Goal: Task Accomplishment & Management: Use online tool/utility

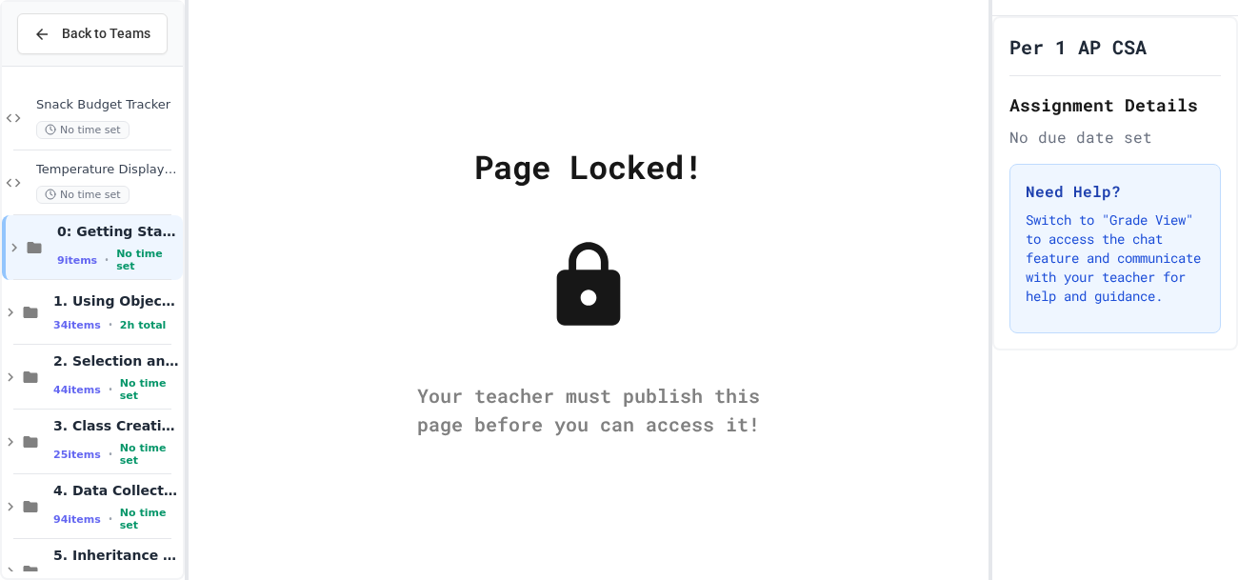
click at [604, 219] on div "Page Locked! Your teacher must publish this page before you can access it!" at bounding box center [589, 290] width 800 height 580
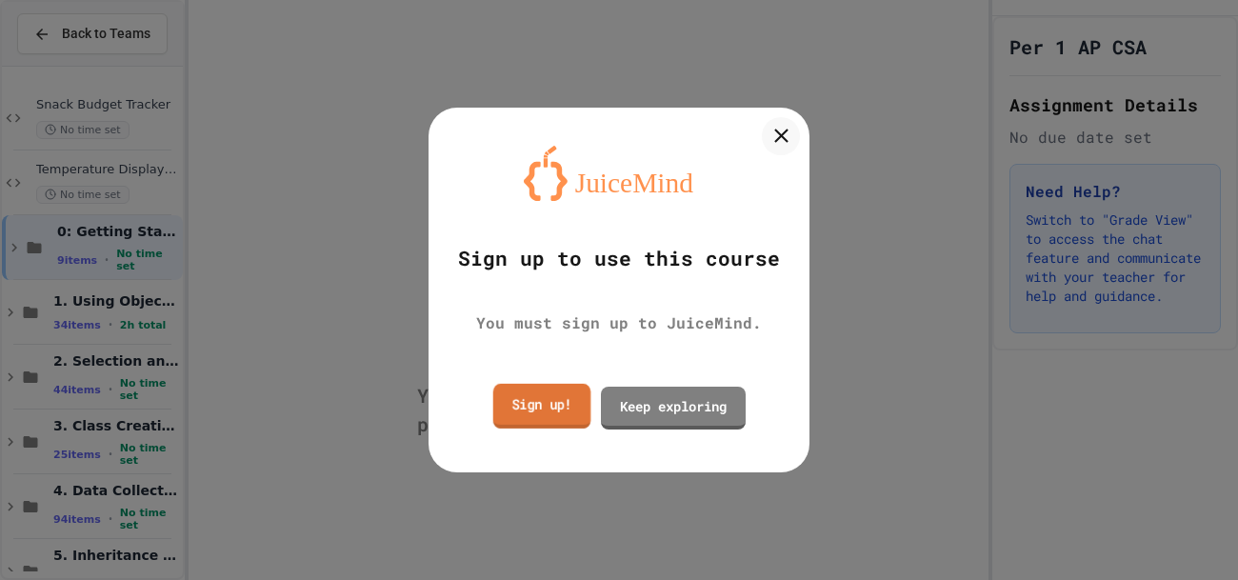
click at [546, 415] on link "Sign up!" at bounding box center [542, 406] width 98 height 45
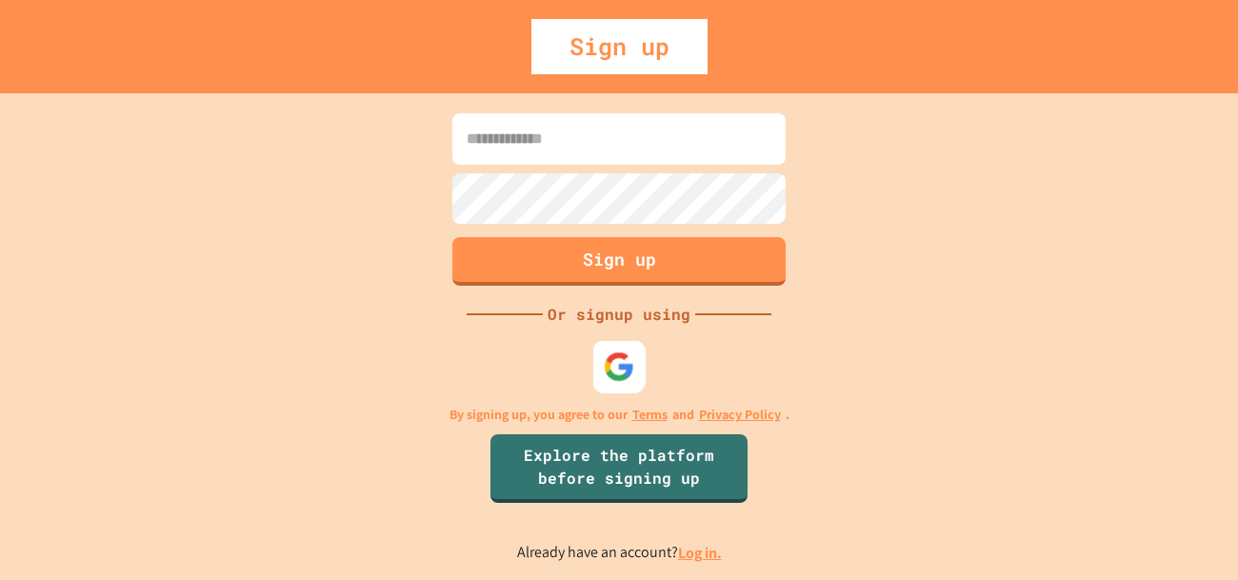
click at [629, 357] on img at bounding box center [619, 366] width 31 height 31
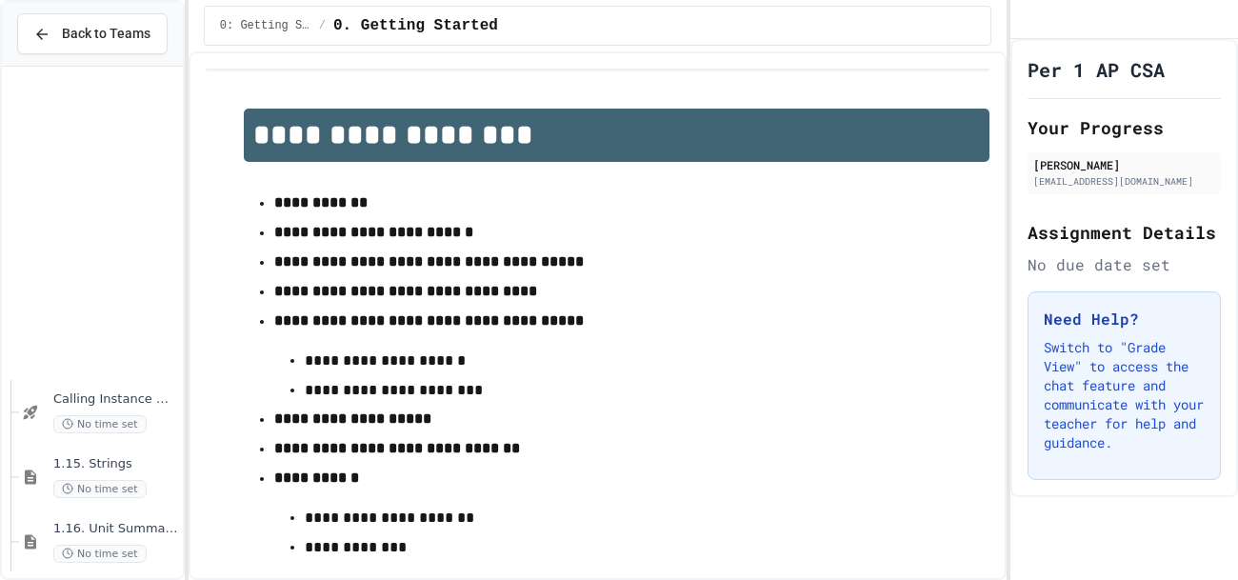
scroll to position [1403, 0]
